Goal: Use online tool/utility: Utilize a website feature to perform a specific function

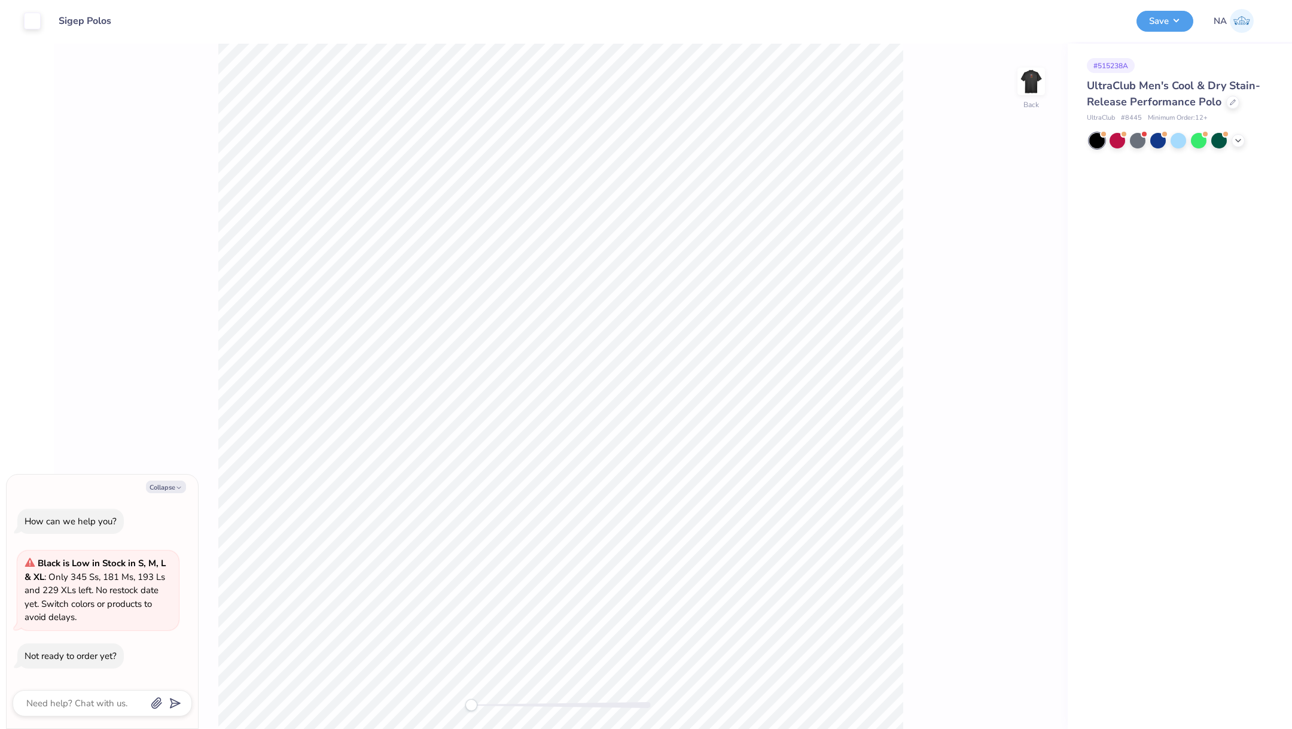
click at [1233, 134] on div at bounding box center [1178, 141] width 179 height 16
click at [1236, 137] on icon at bounding box center [1238, 140] width 10 height 10
click at [1202, 158] on div at bounding box center [1199, 160] width 16 height 16
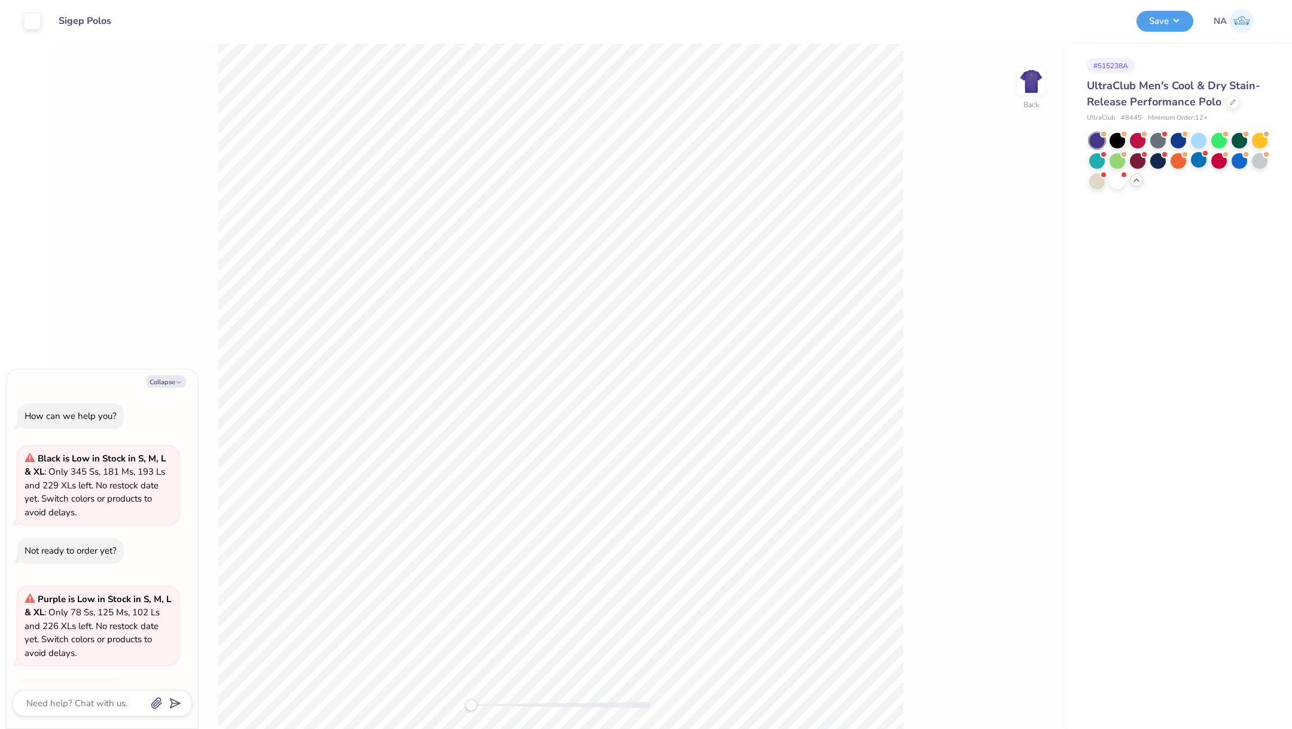
scroll to position [35, 0]
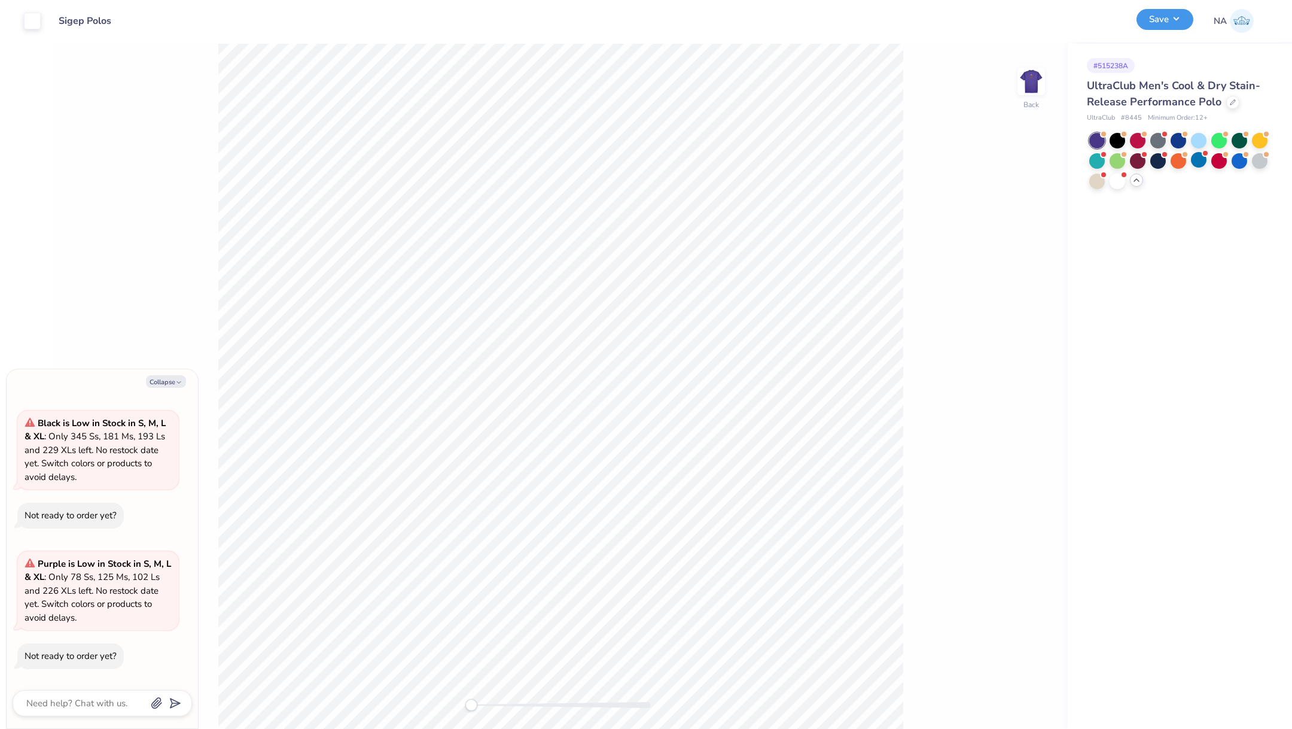
click at [1162, 26] on button "Save" at bounding box center [1164, 19] width 57 height 21
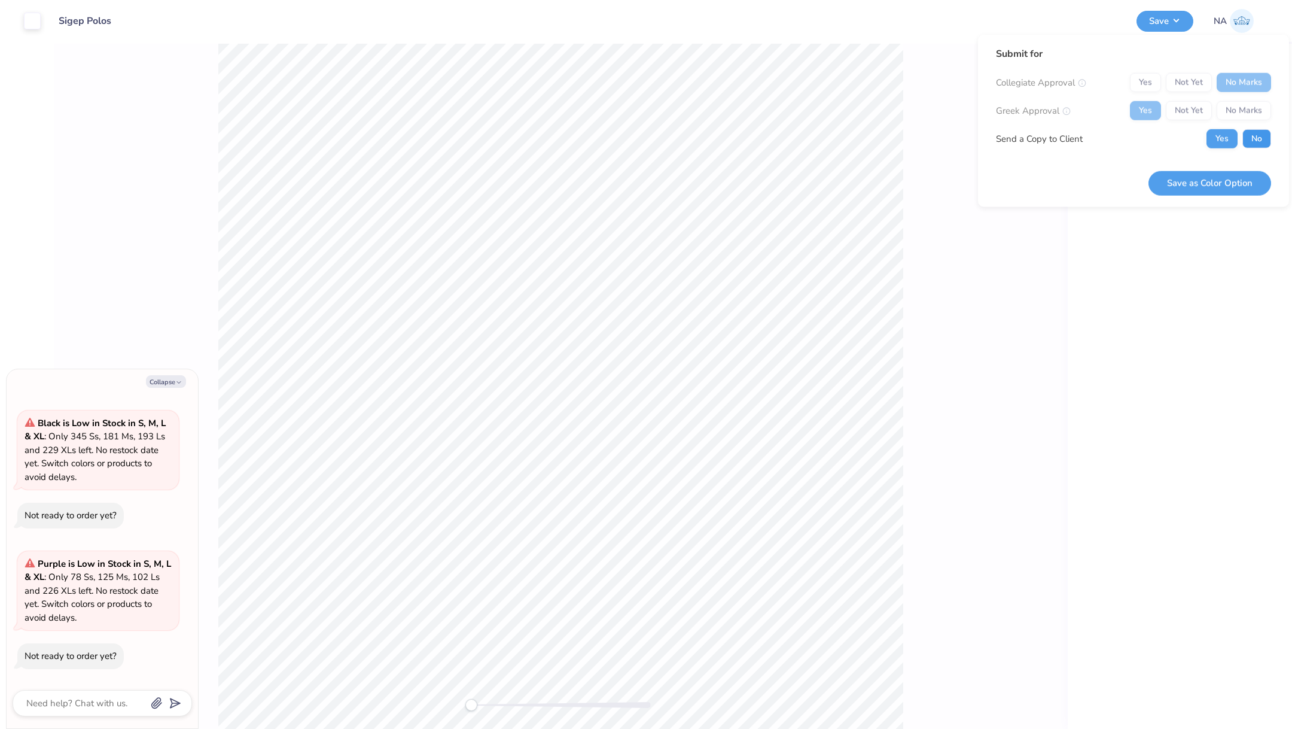
click at [1256, 132] on button "No" at bounding box center [1256, 138] width 29 height 19
click at [1194, 177] on button "Save as Color Option" at bounding box center [1209, 182] width 123 height 25
click at [172, 382] on button "Collapse" at bounding box center [166, 381] width 40 height 13
type textarea "x"
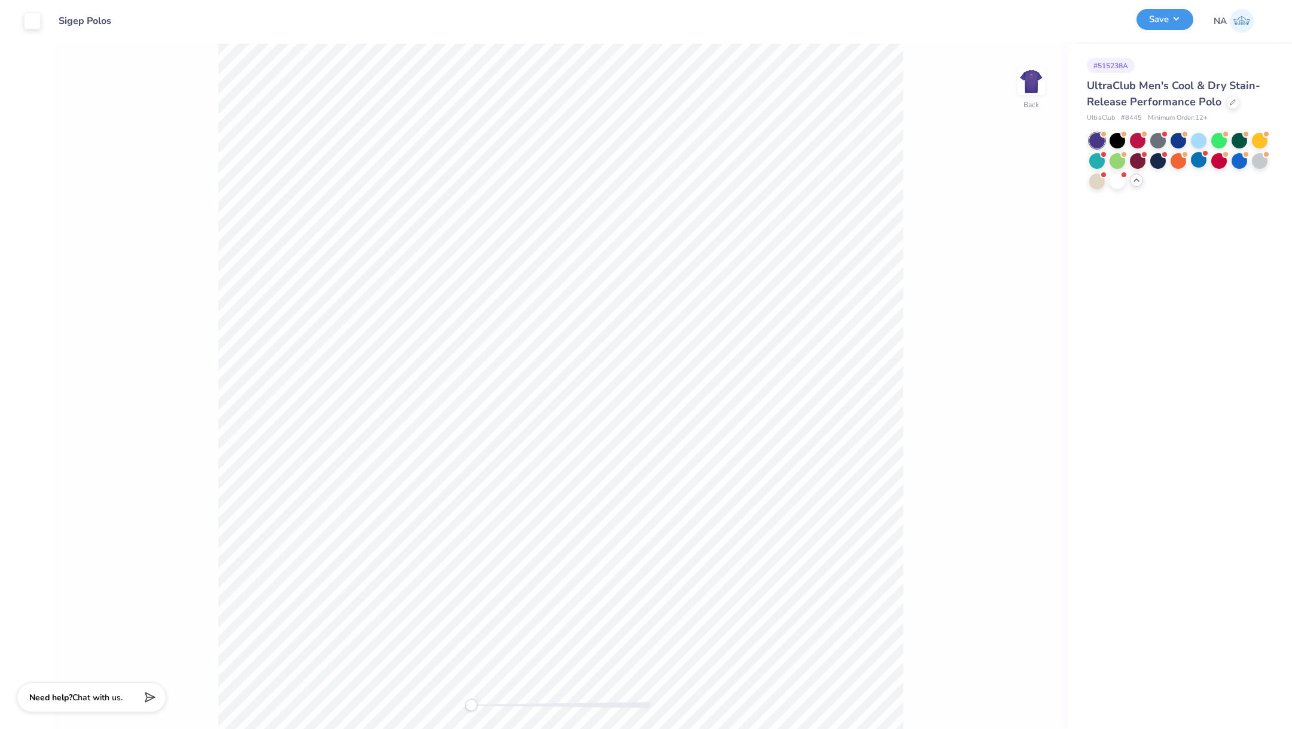
click at [1169, 22] on button "Save" at bounding box center [1164, 19] width 57 height 21
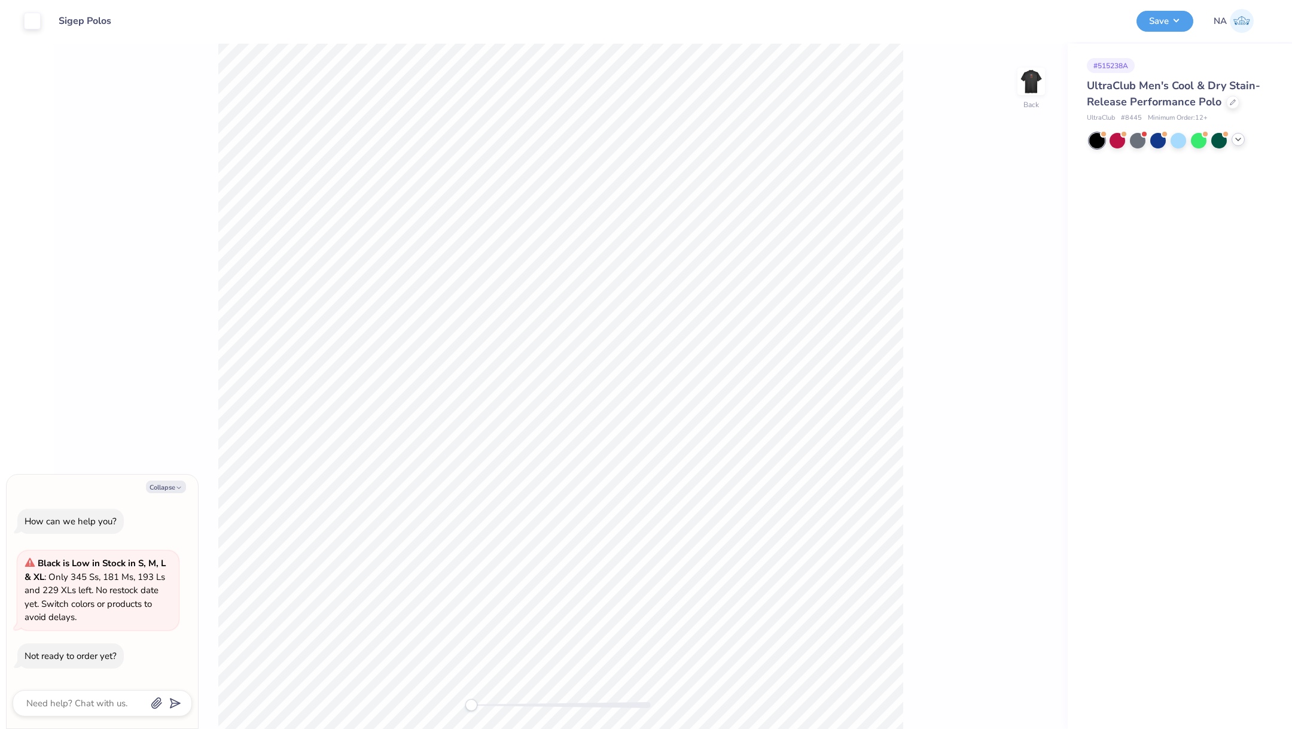
click at [1236, 141] on icon at bounding box center [1238, 140] width 10 height 10
click at [1121, 178] on div at bounding box center [1118, 180] width 16 height 16
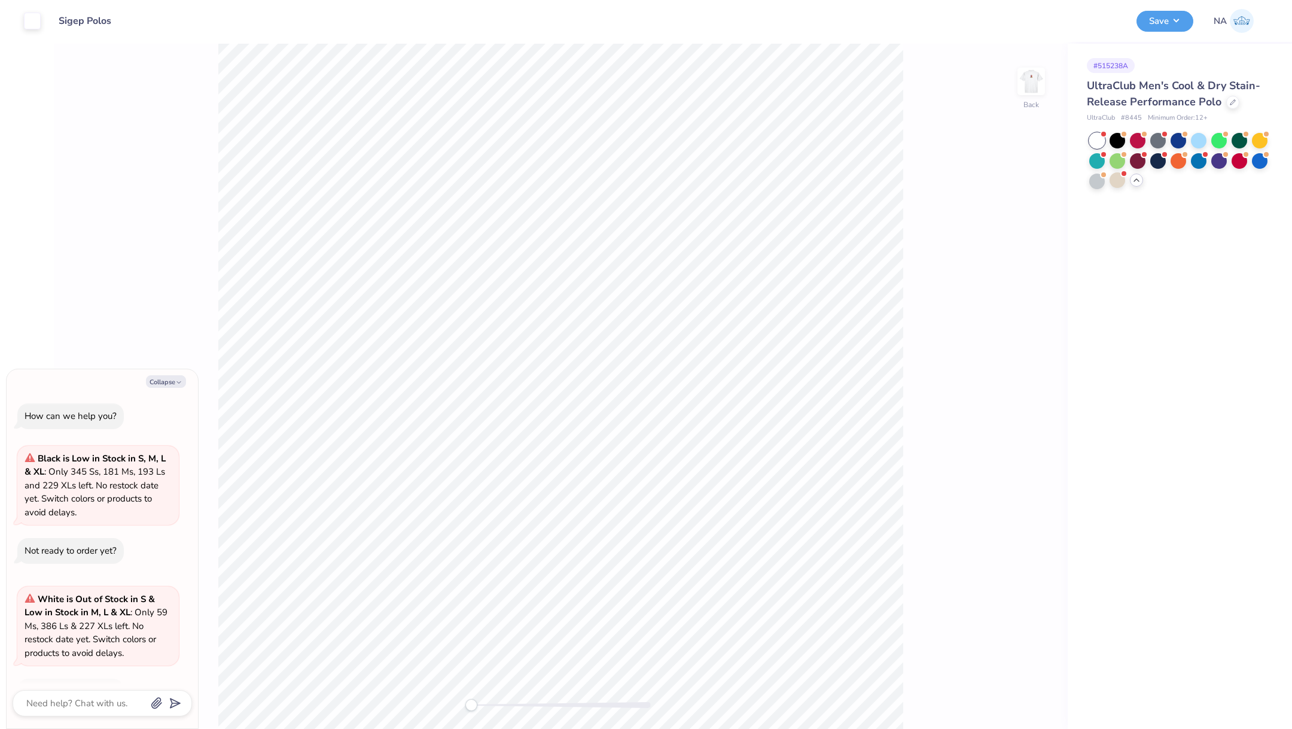
scroll to position [35, 0]
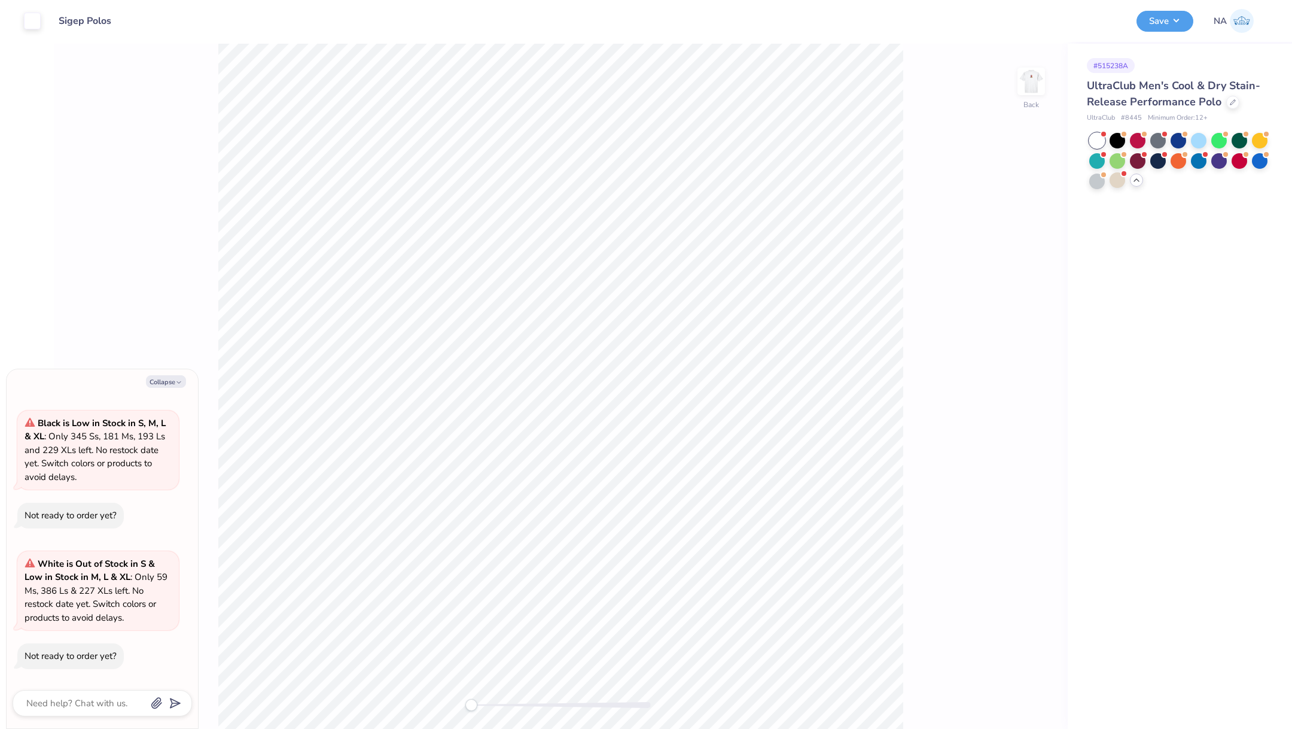
click at [33, 30] on div "Art colors" at bounding box center [20, 21] width 41 height 42
click at [35, 26] on div at bounding box center [32, 19] width 17 height 17
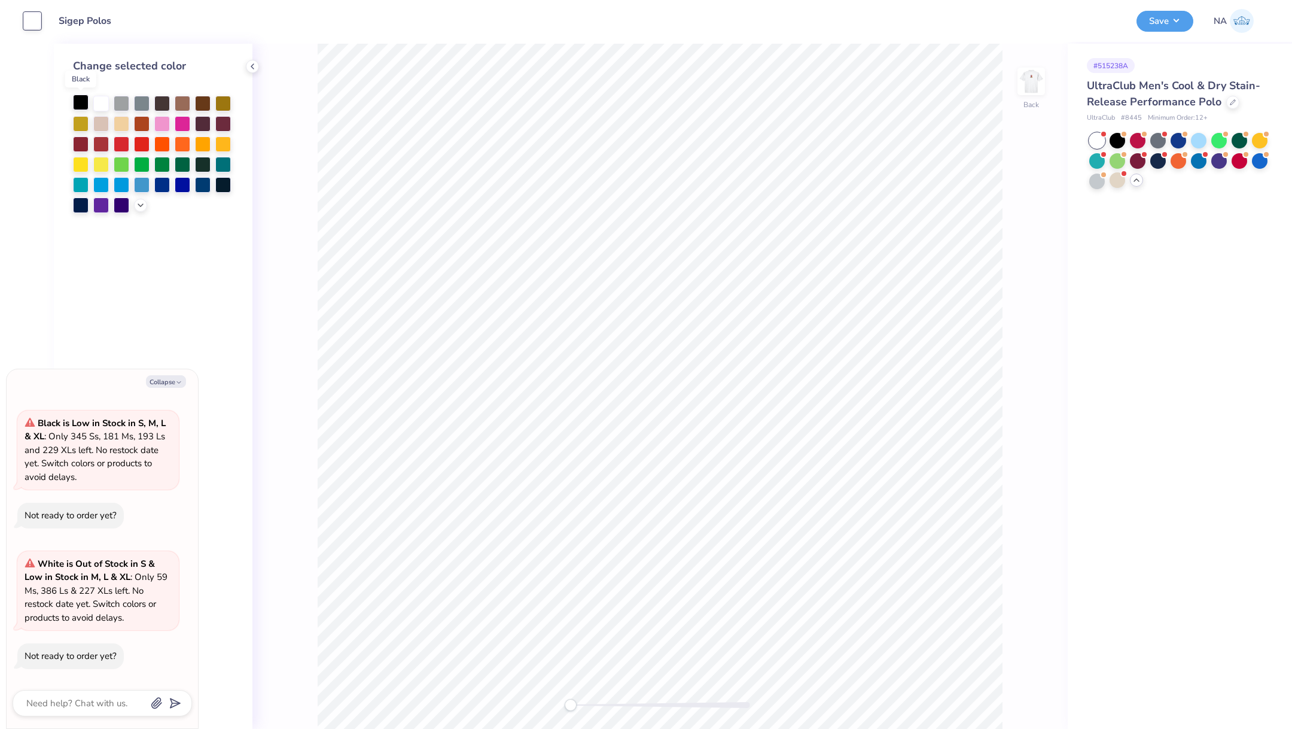
click at [80, 99] on div at bounding box center [81, 103] width 16 height 16
click at [1028, 93] on img at bounding box center [1031, 81] width 48 height 48
click at [33, 24] on div at bounding box center [32, 19] width 17 height 17
click at [122, 104] on div at bounding box center [122, 103] width 16 height 16
click at [121, 23] on div at bounding box center [118, 19] width 17 height 17
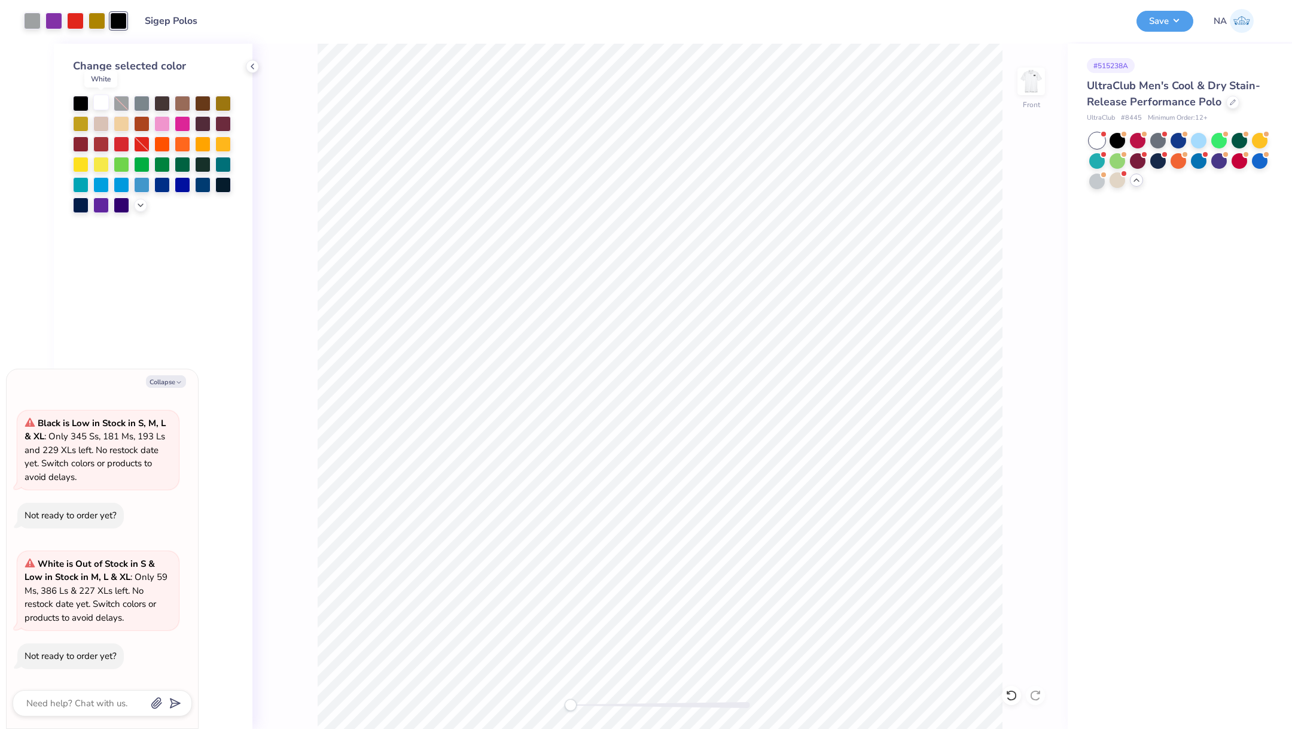
click at [102, 98] on div at bounding box center [101, 103] width 16 height 16
click at [35, 25] on div at bounding box center [32, 19] width 17 height 17
click at [84, 97] on div at bounding box center [81, 103] width 16 height 16
click at [1165, 18] on button "Save" at bounding box center [1164, 19] width 57 height 21
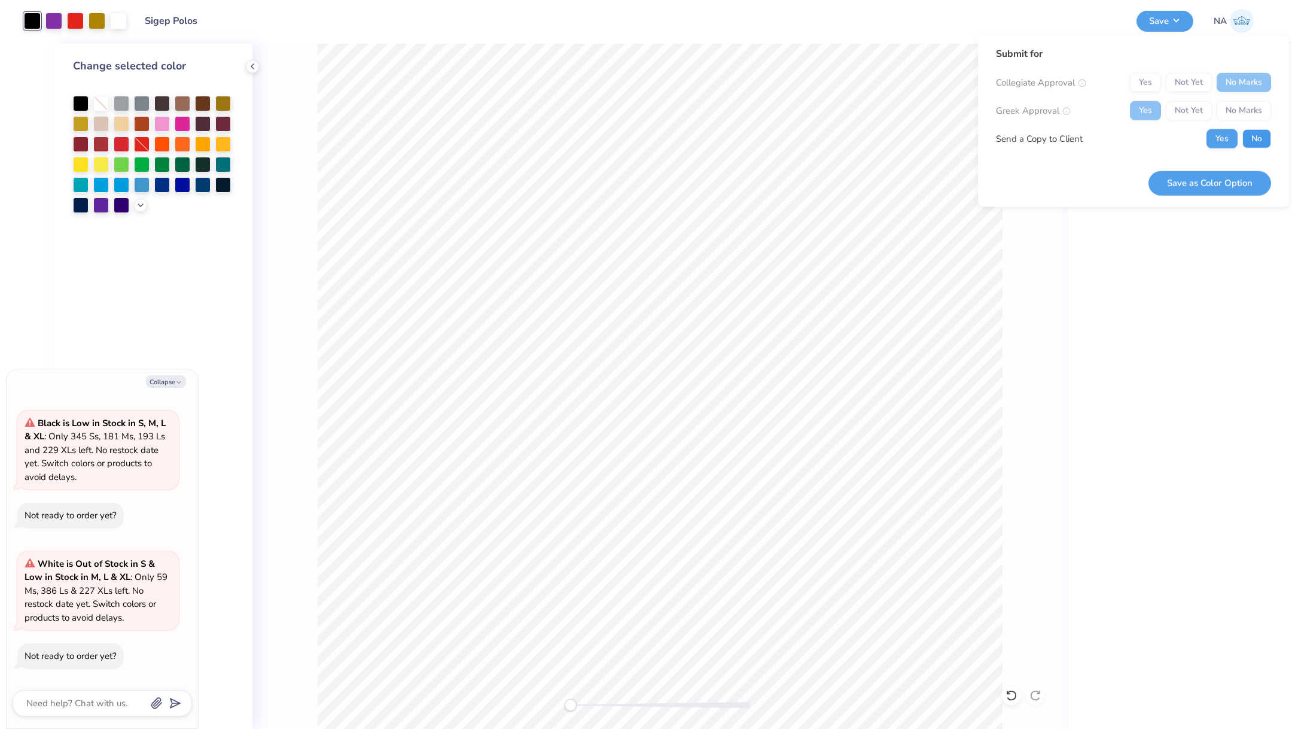
click at [1244, 133] on button "No" at bounding box center [1256, 138] width 29 height 19
click at [1208, 180] on button "Save as Color Option" at bounding box center [1209, 182] width 123 height 25
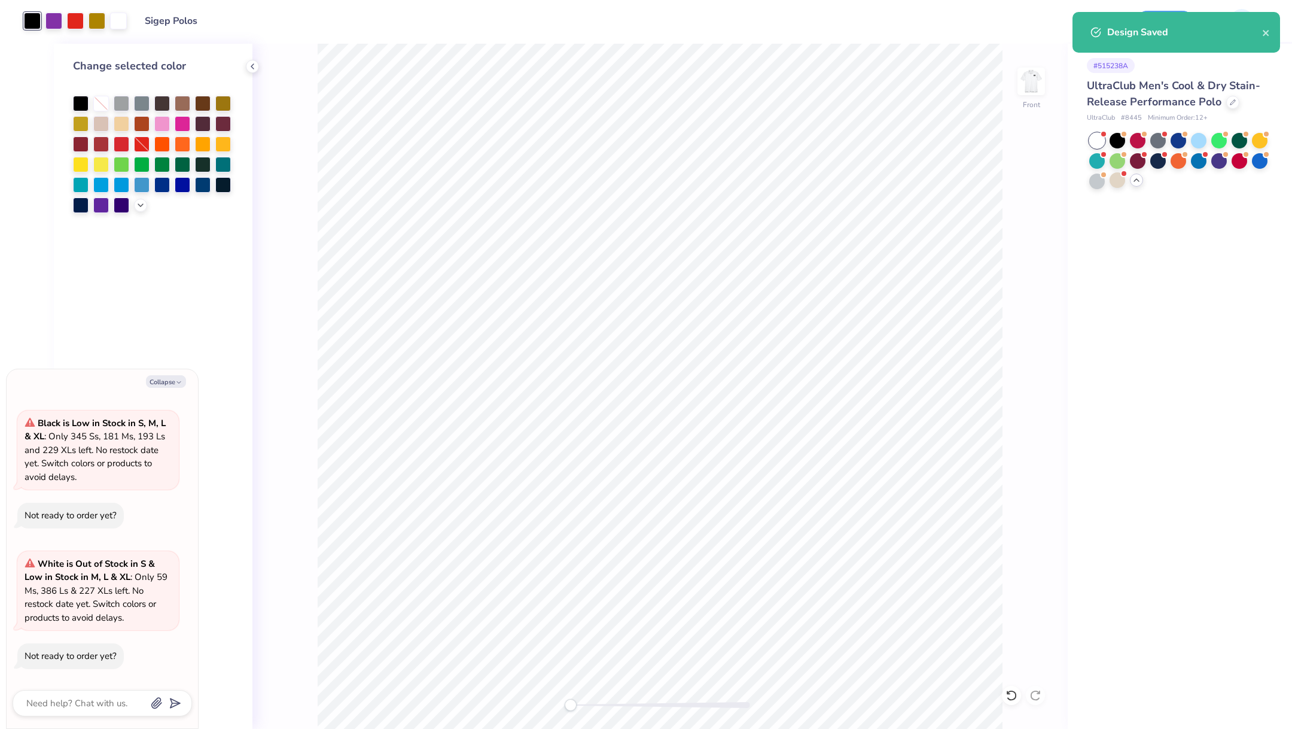
type textarea "x"
